Goal: Task Accomplishment & Management: Use online tool/utility

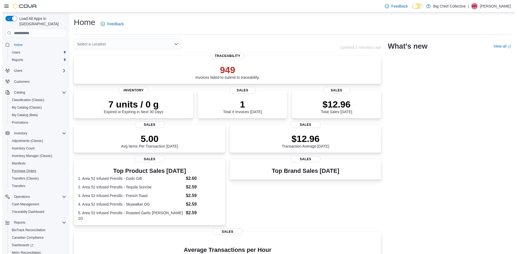
scroll to position [32, 0]
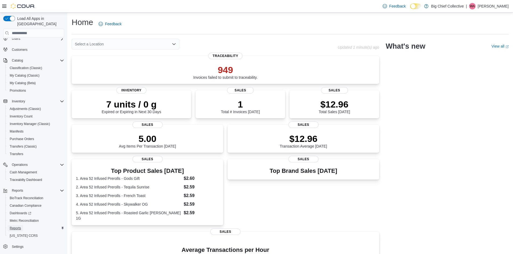
click at [20, 226] on span "Reports" at bounding box center [15, 228] width 11 height 4
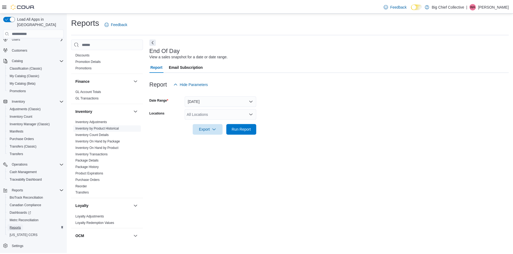
scroll to position [135, 0]
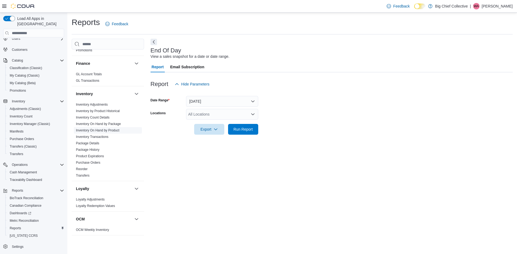
click at [117, 130] on link "Inventory On Hand by Product" at bounding box center [97, 131] width 43 height 4
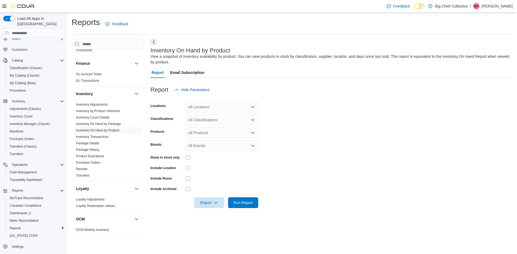
click at [232, 108] on div "All Locations" at bounding box center [222, 107] width 72 height 11
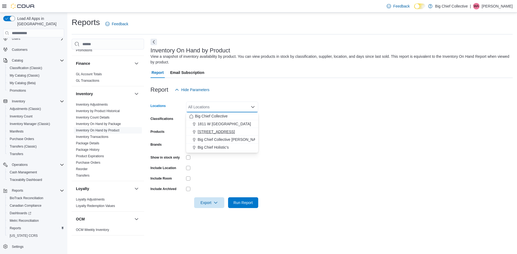
click at [225, 131] on span "[STREET_ADDRESS]" at bounding box center [216, 131] width 37 height 5
click at [299, 139] on form "Locations [STREET_ADDRESS] Selected. [STREET_ADDRESS]. Press Backspace to delet…" at bounding box center [332, 151] width 362 height 113
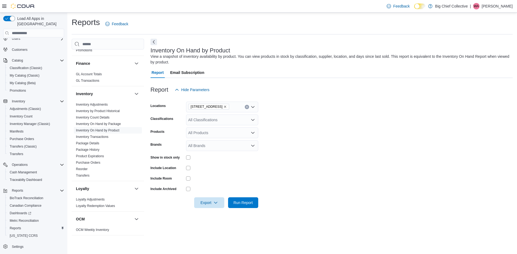
click at [249, 119] on div "All Classifications" at bounding box center [222, 120] width 72 height 11
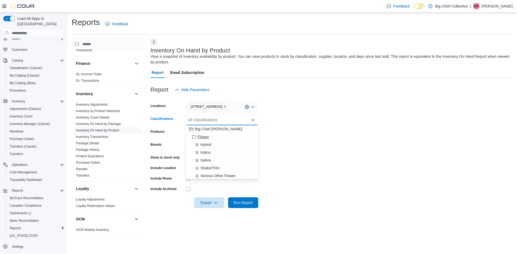
click at [229, 135] on div "Flower" at bounding box center [222, 136] width 66 height 5
click at [297, 145] on form "Locations [STREET_ADDRESS] Classifications Flower Combo box. Selected. Flower. …" at bounding box center [332, 151] width 362 height 113
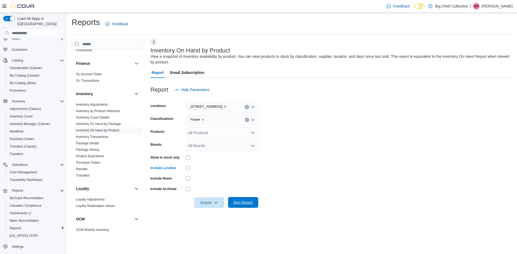
click at [238, 202] on span "Run Report" at bounding box center [242, 202] width 19 height 5
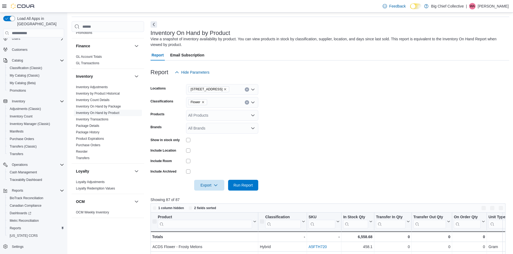
scroll to position [81, 0]
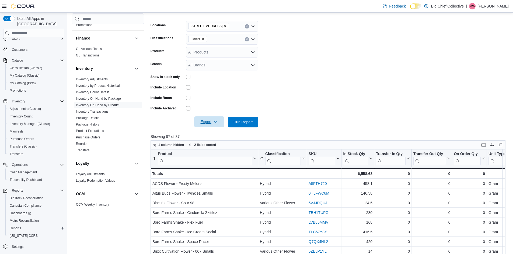
click at [215, 123] on icon "button" at bounding box center [216, 122] width 4 height 4
click at [207, 134] on span "Export to Excel" at bounding box center [210, 133] width 24 height 4
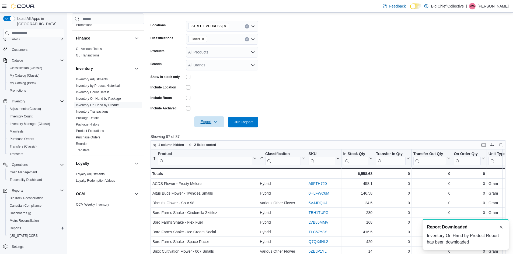
scroll to position [0, 0]
